Goal: Find contact information: Find contact information

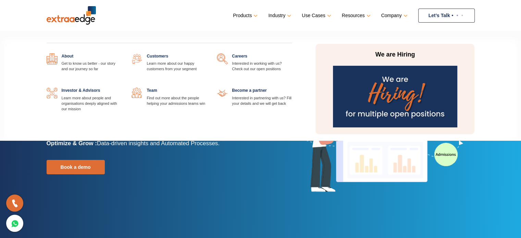
click at [292, 53] on link at bounding box center [292, 53] width 0 height 0
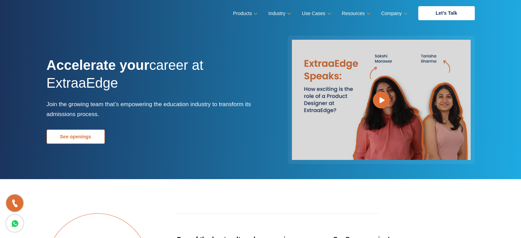
click at [91, 138] on link "See openings" at bounding box center [76, 136] width 58 height 14
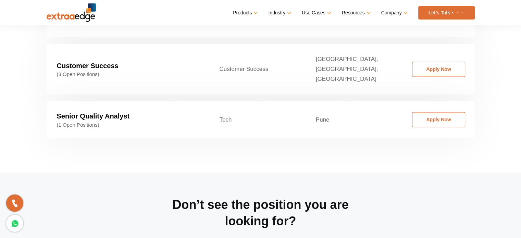
scroll to position [1188, 0]
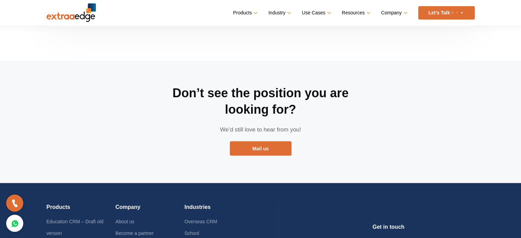
scroll to position [1291, 0]
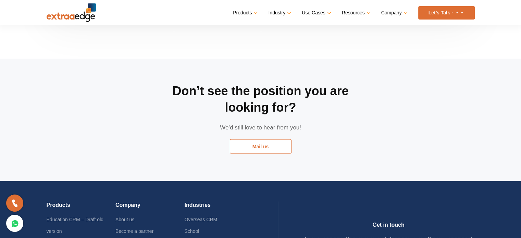
click at [264, 139] on link "Mail us" at bounding box center [261, 146] width 62 height 14
